Goal: Find contact information: Find contact information

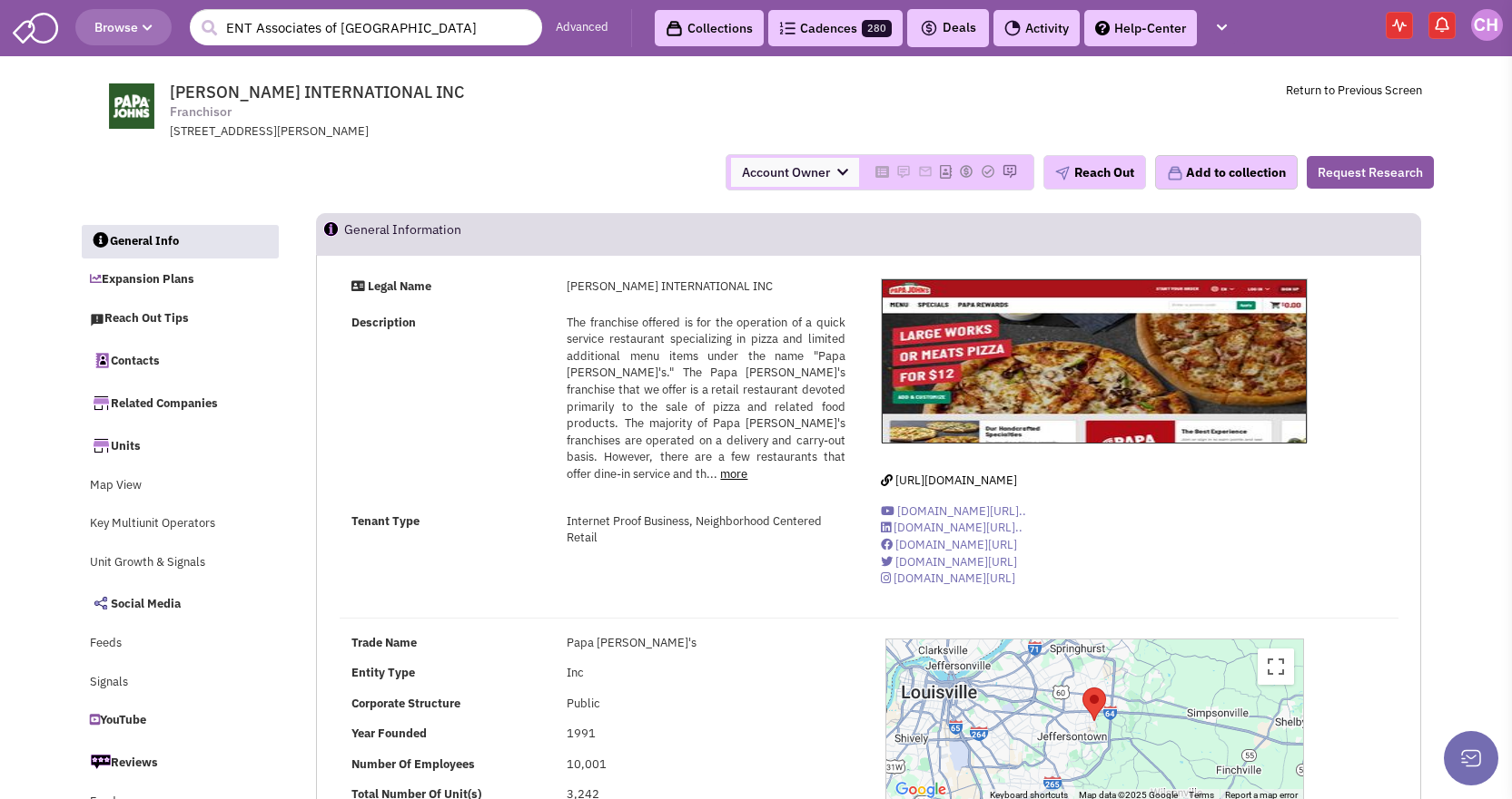
select select
click at [295, 30] on input "ENT Associates of [GEOGRAPHIC_DATA]" at bounding box center [366, 27] width 352 height 36
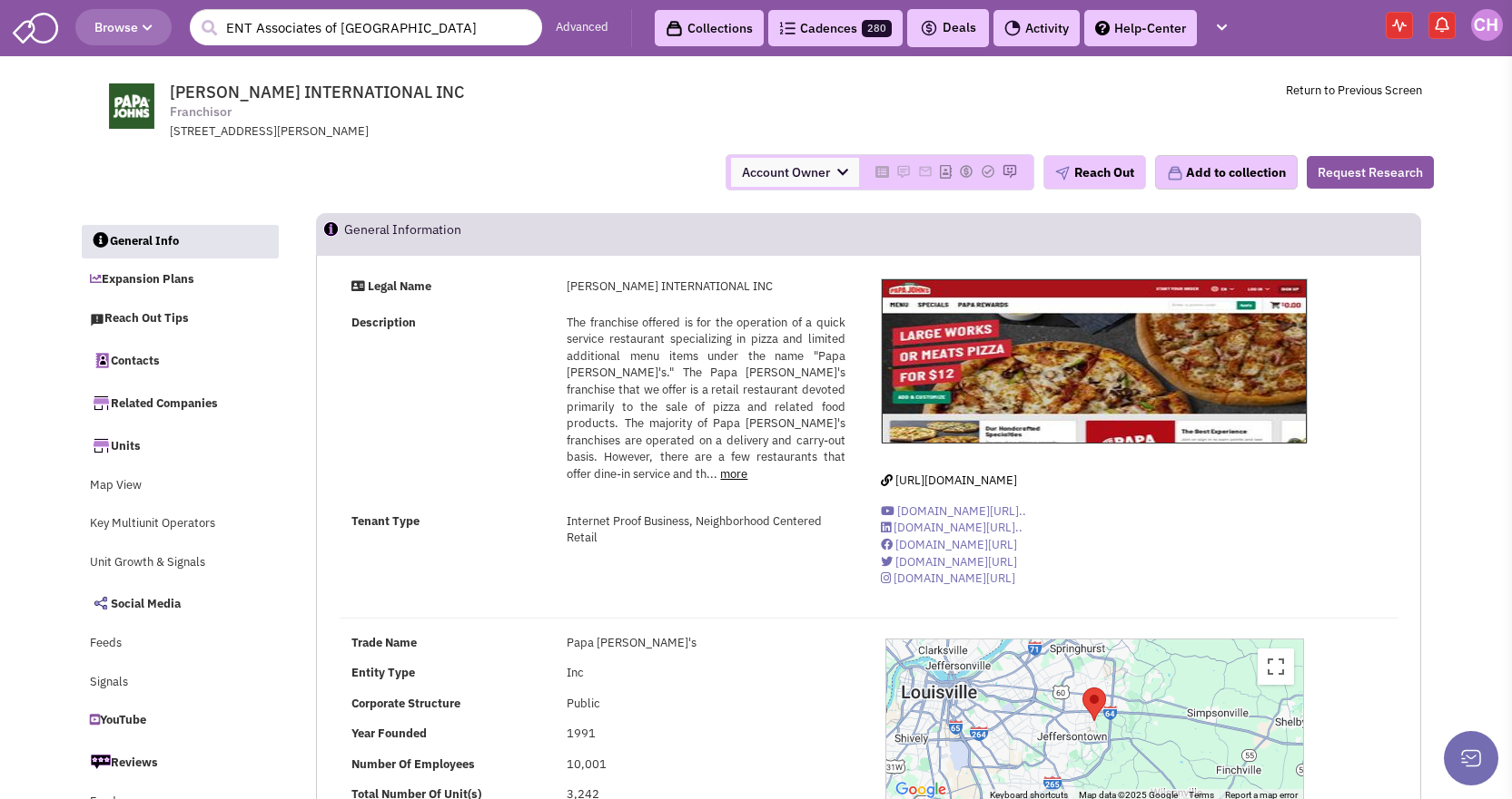
click at [295, 30] on input "ENT Associates of [GEOGRAPHIC_DATA]" at bounding box center [366, 27] width 352 height 36
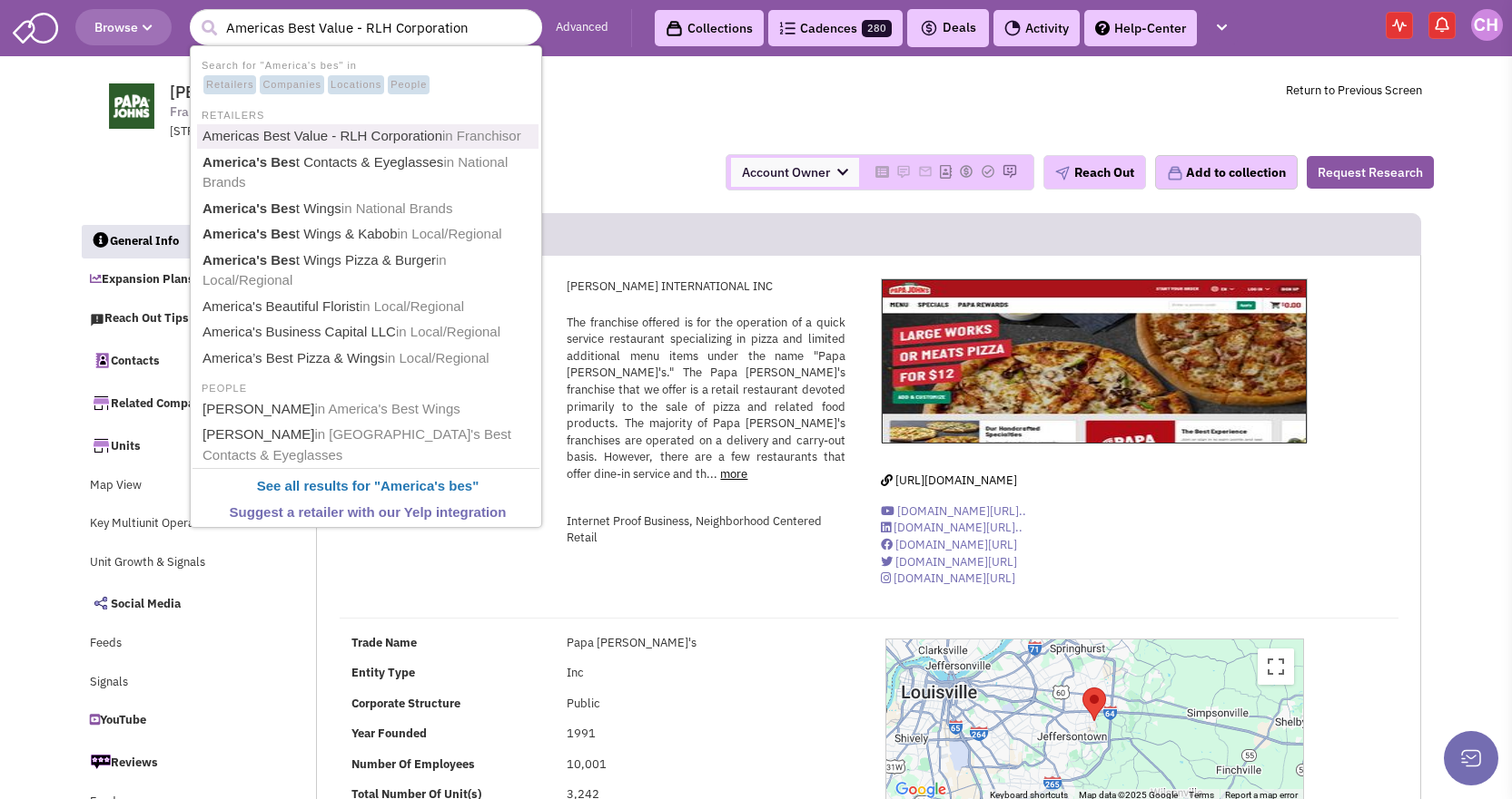
type input "America's Best Contacts & Eyeglasses"
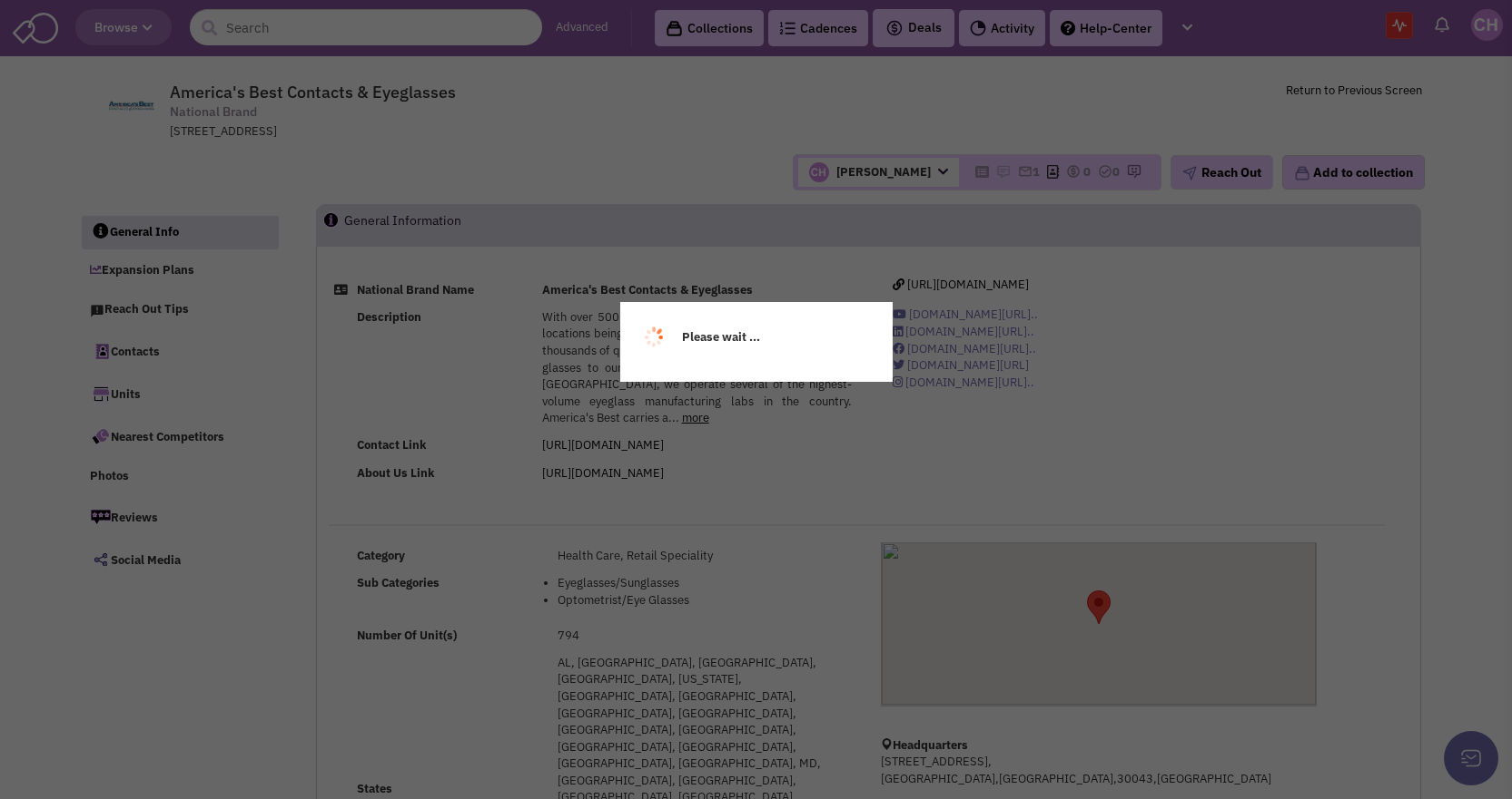
select select
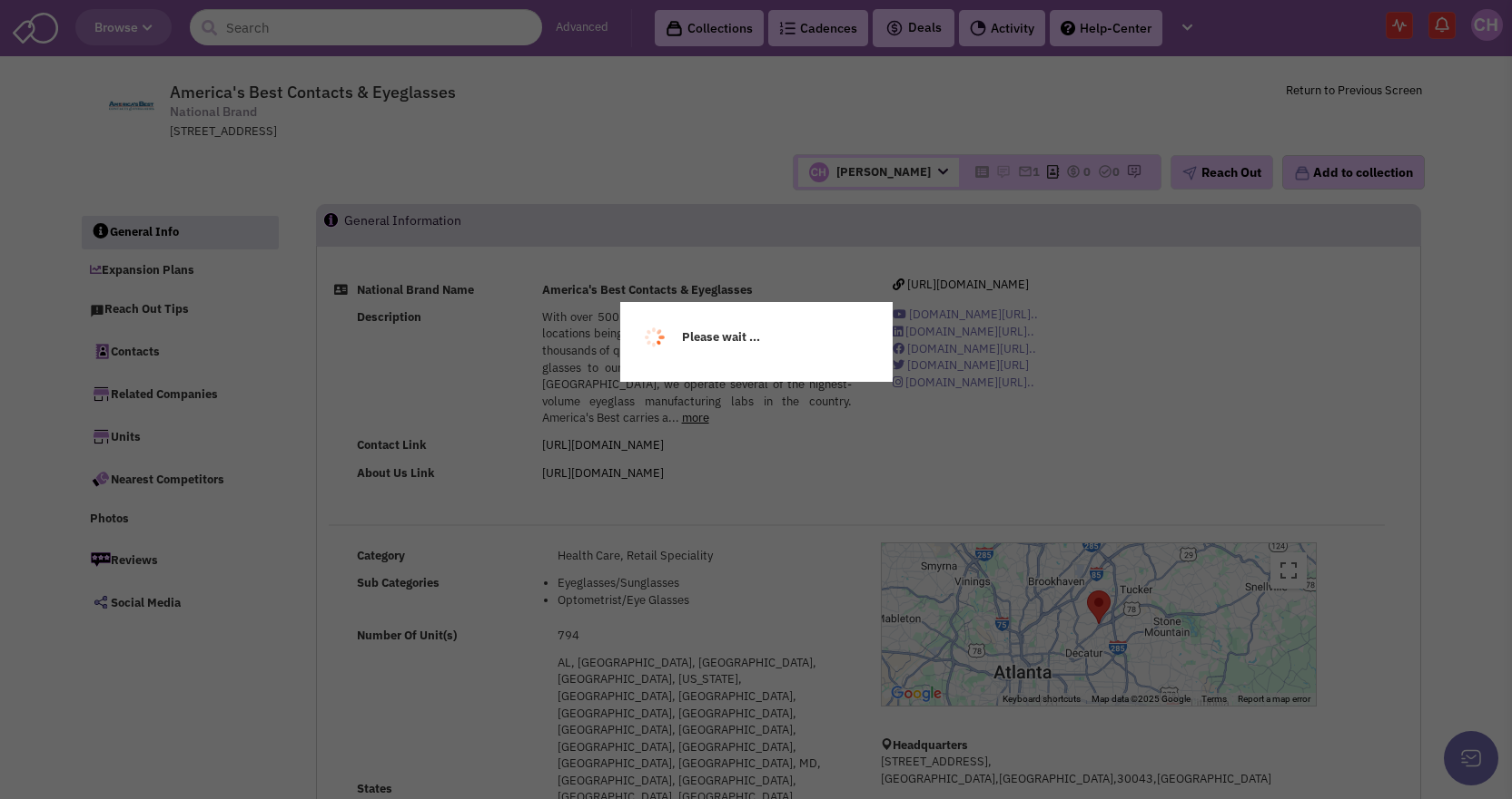
select select
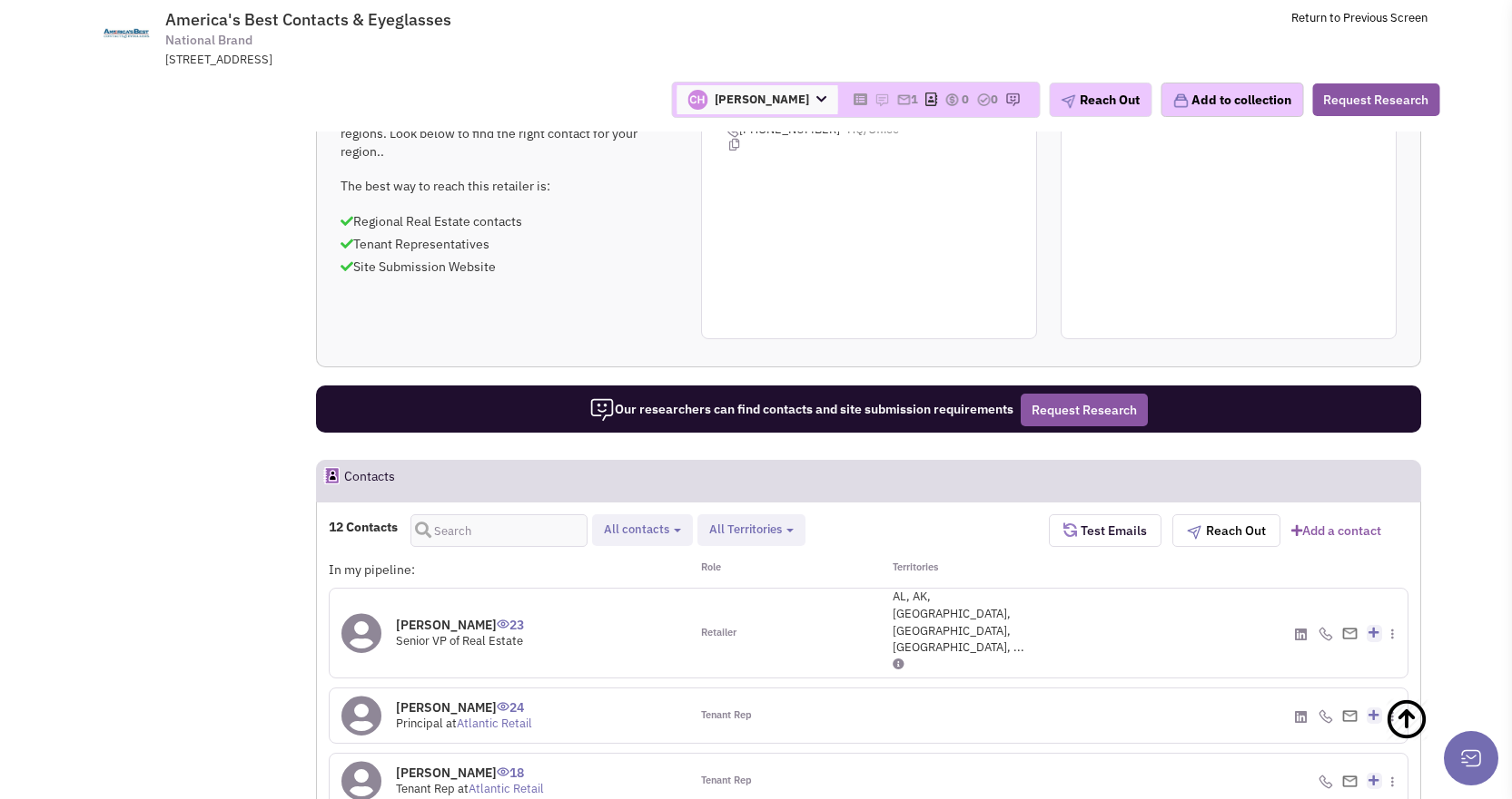
scroll to position [1182, 0]
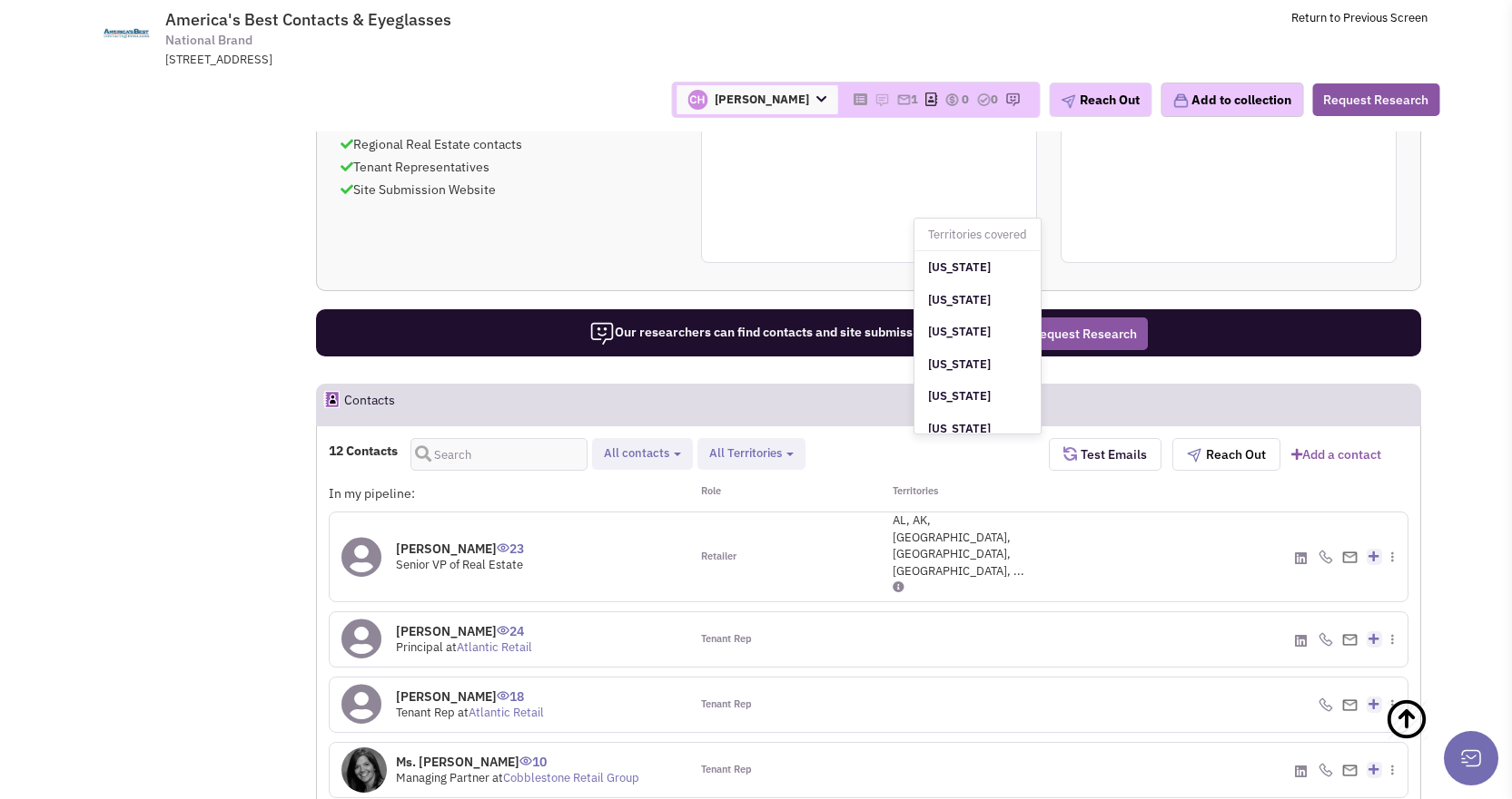
click at [898, 581] on icon at bounding box center [898, 587] width 12 height 12
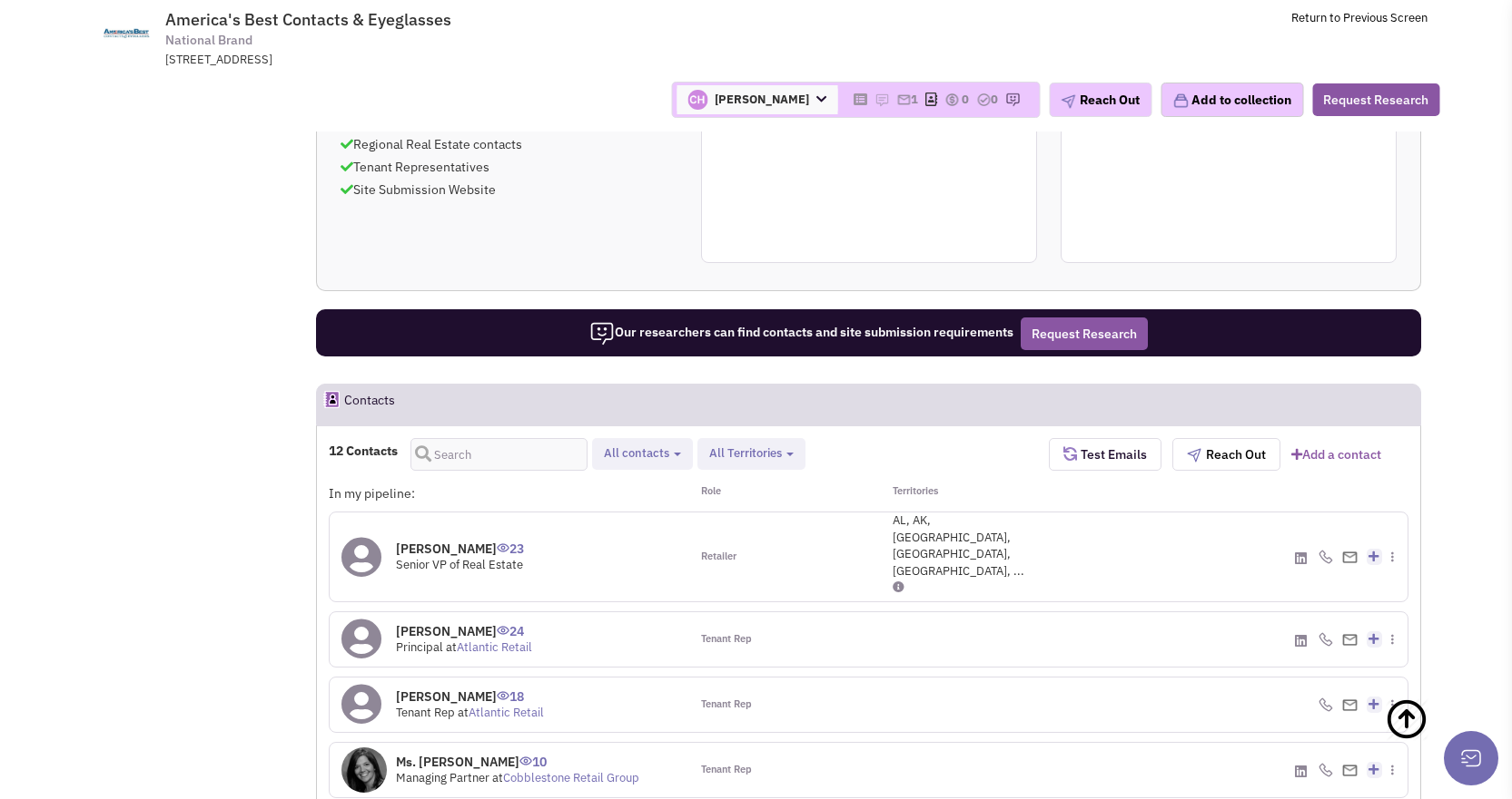
click at [1221, 484] on div "In my pipeline: Role Territories" at bounding box center [868, 497] width 1079 height 27
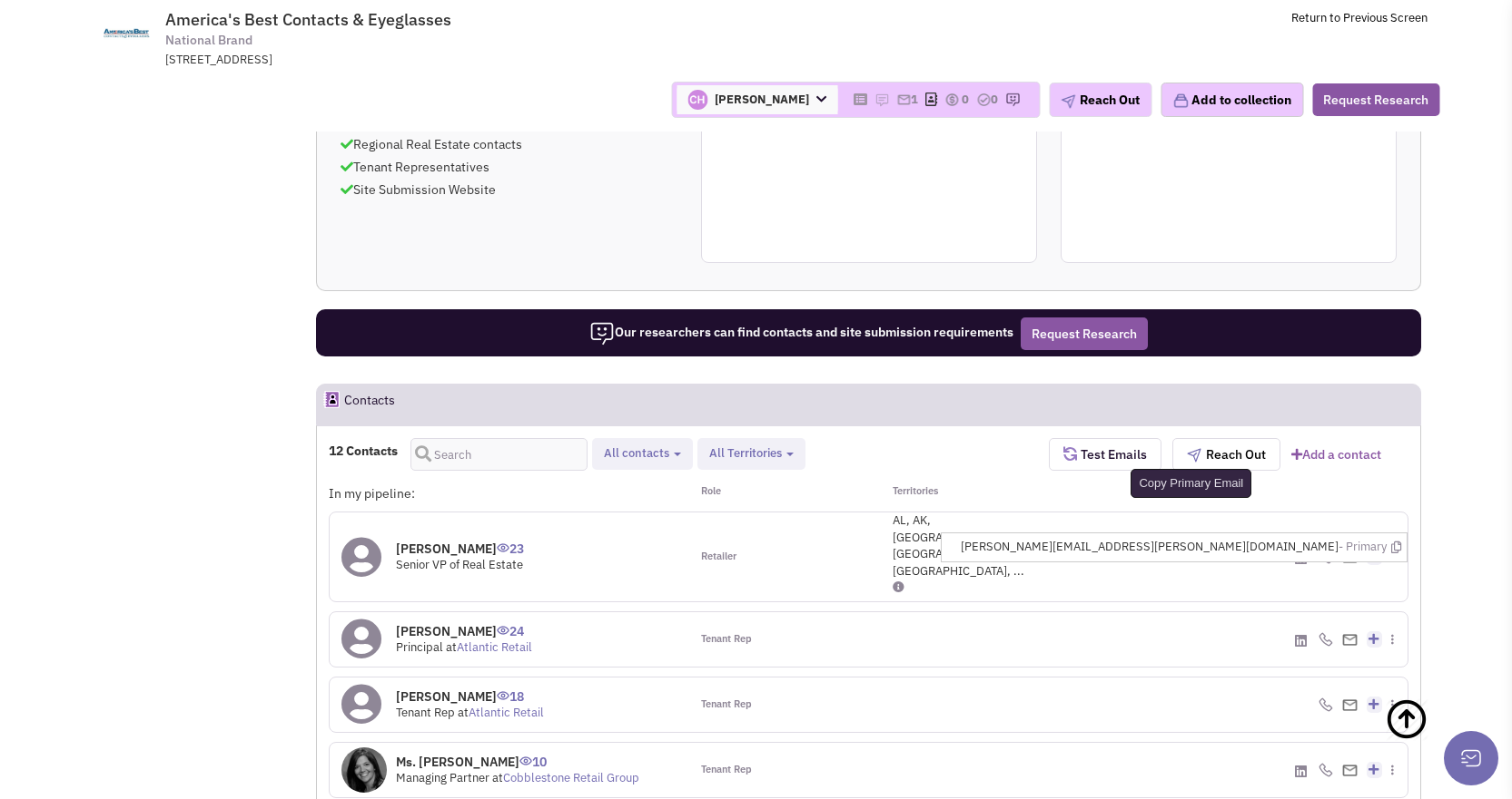
click at [1394, 541] on icon at bounding box center [1396, 547] width 10 height 12
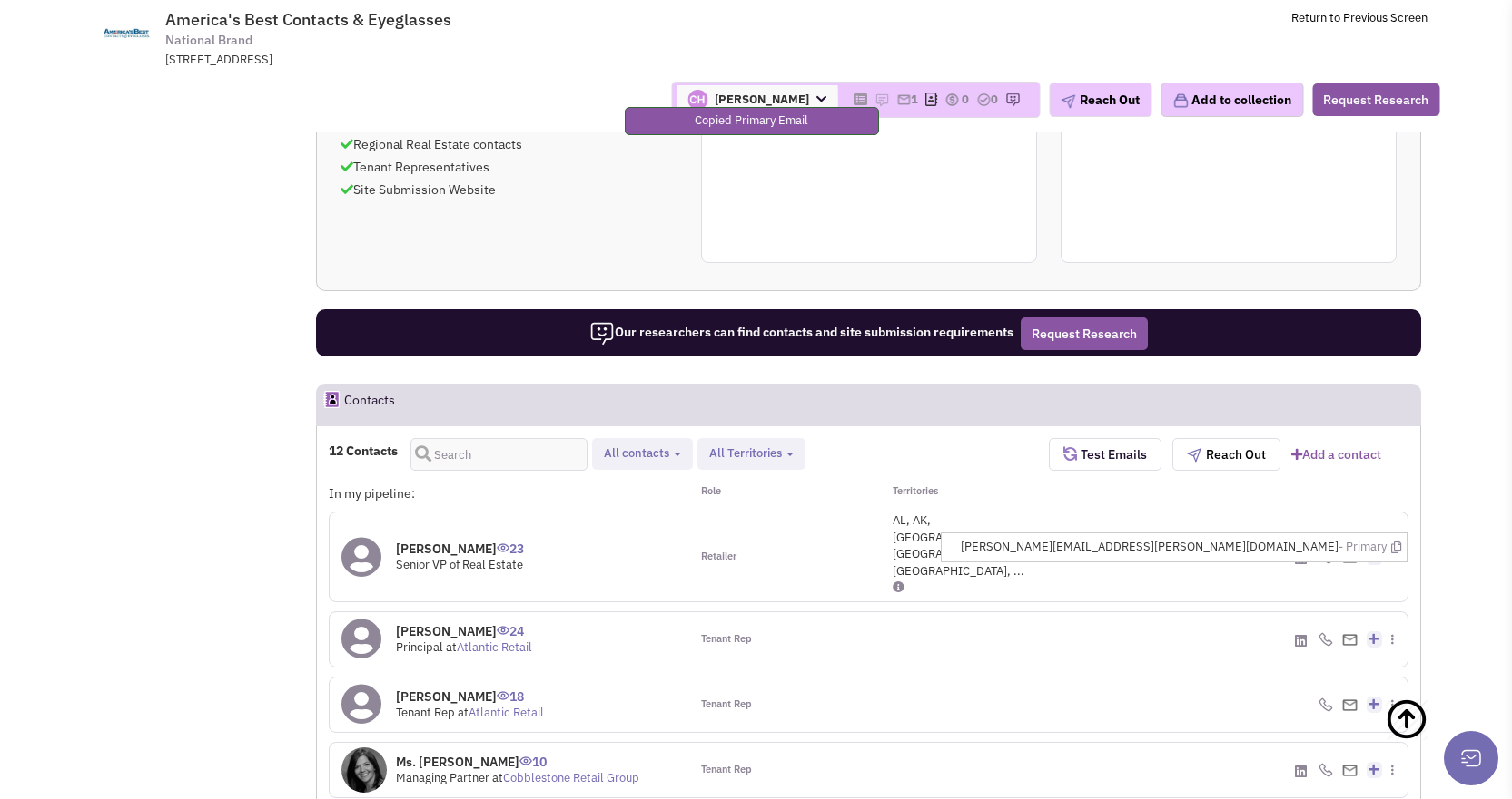
drag, startPoint x: 1462, startPoint y: 276, endPoint x: 1397, endPoint y: 292, distance: 66.9
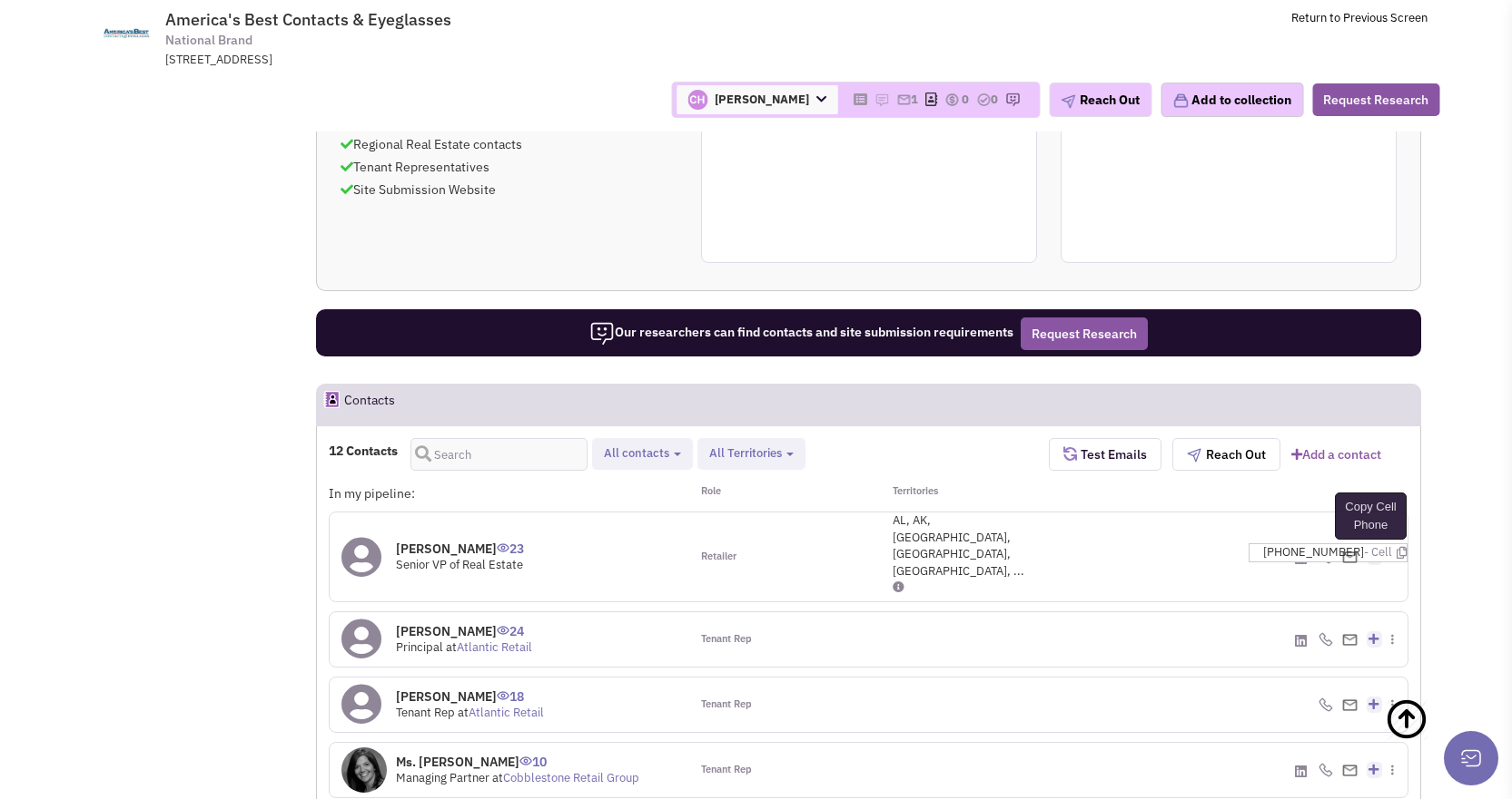
drag, startPoint x: 1386, startPoint y: 299, endPoint x: 1513, endPoint y: 374, distance: 147.5
click at [1396, 547] on icon at bounding box center [1401, 553] width 10 height 12
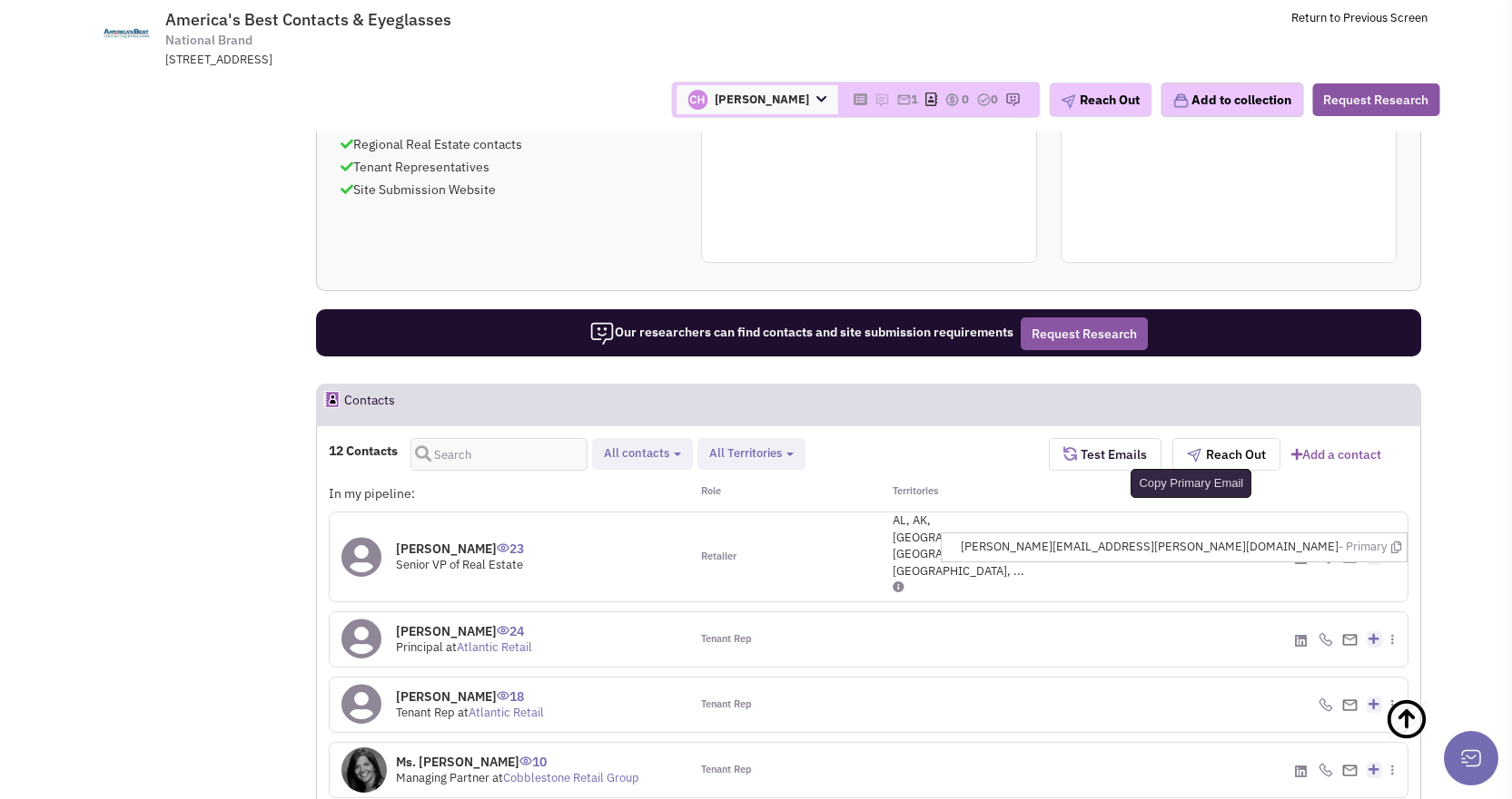
drag, startPoint x: 1400, startPoint y: 293, endPoint x: 1432, endPoint y: 293, distance: 32.0
click at [1400, 541] on icon at bounding box center [1396, 547] width 10 height 12
